Goal: Task Accomplishment & Management: Manage account settings

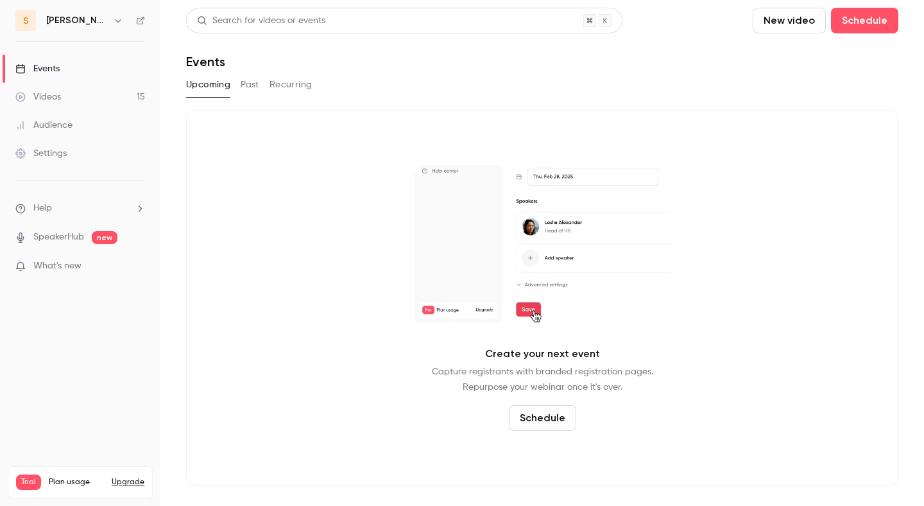
click at [92, 96] on link "Videos 15" at bounding box center [80, 97] width 160 height 28
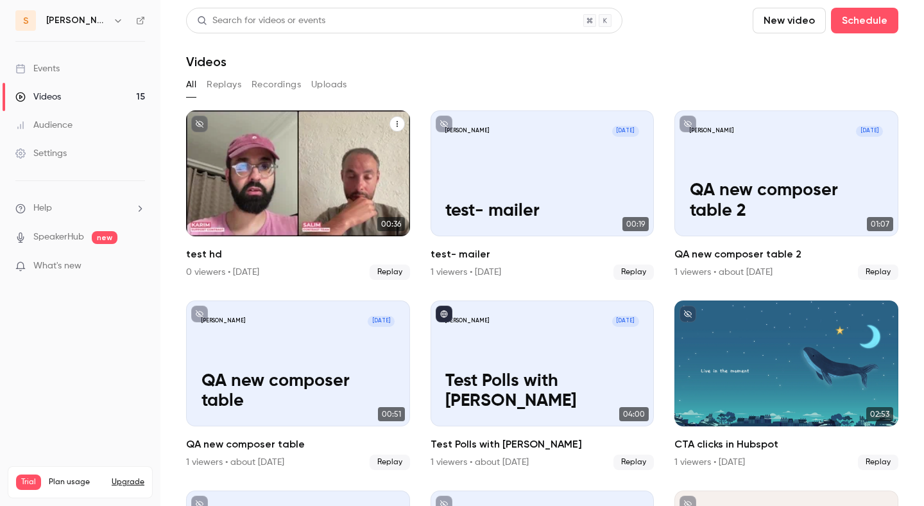
click at [298, 246] on h2 "test hd" at bounding box center [298, 253] width 224 height 15
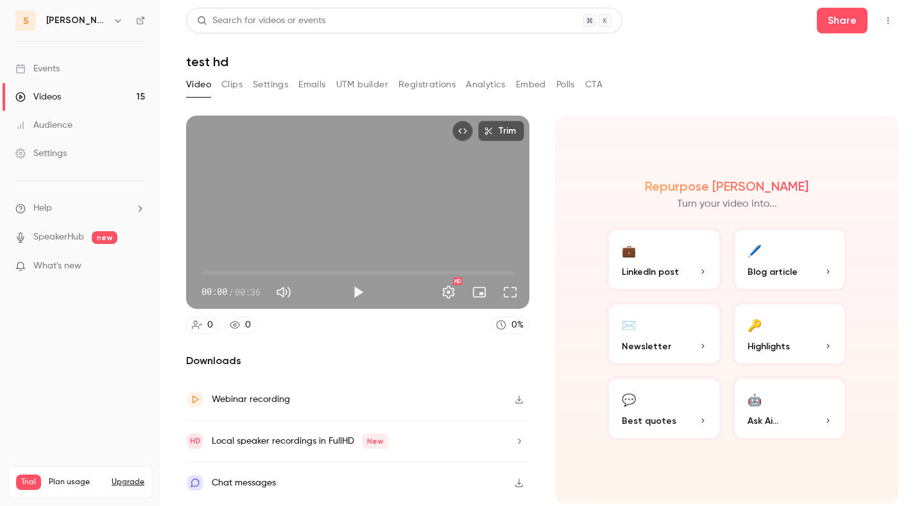
click at [261, 76] on button "Settings" at bounding box center [270, 84] width 35 height 21
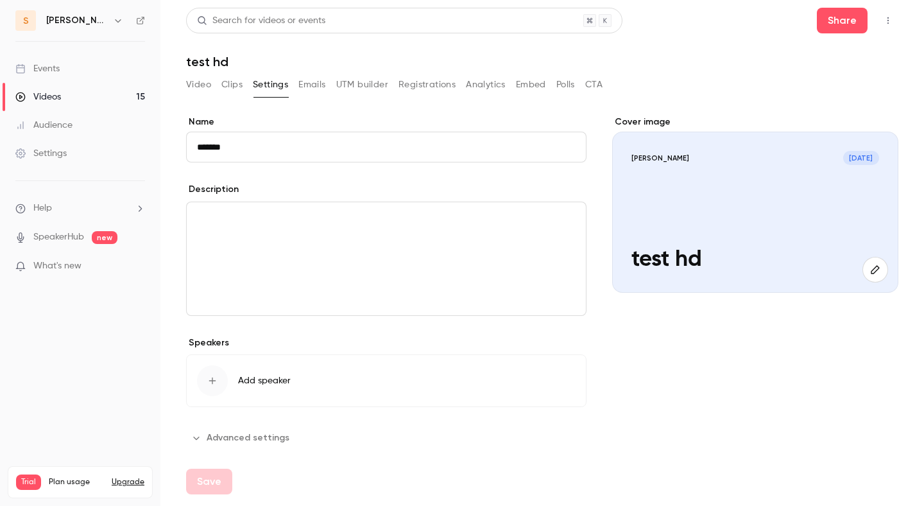
click at [305, 188] on div "Description" at bounding box center [386, 191] width 400 height 16
click at [316, 236] on div "editor" at bounding box center [386, 258] width 399 height 113
